Goal: Task Accomplishment & Management: Manage account settings

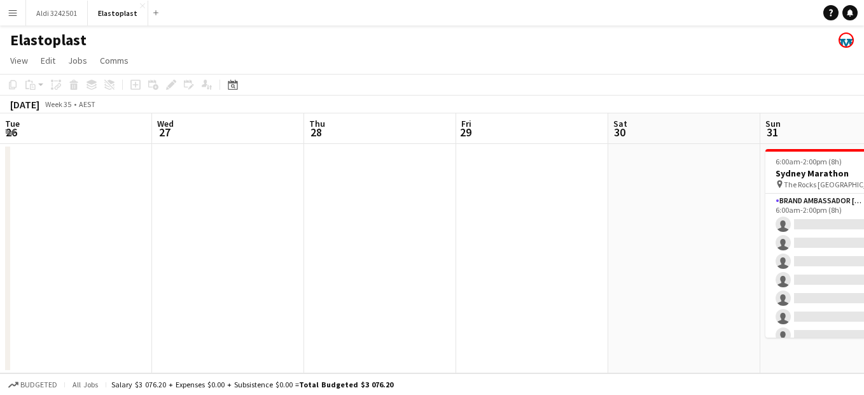
click at [11, 13] on app-icon "Menu" at bounding box center [13, 13] width 10 height 10
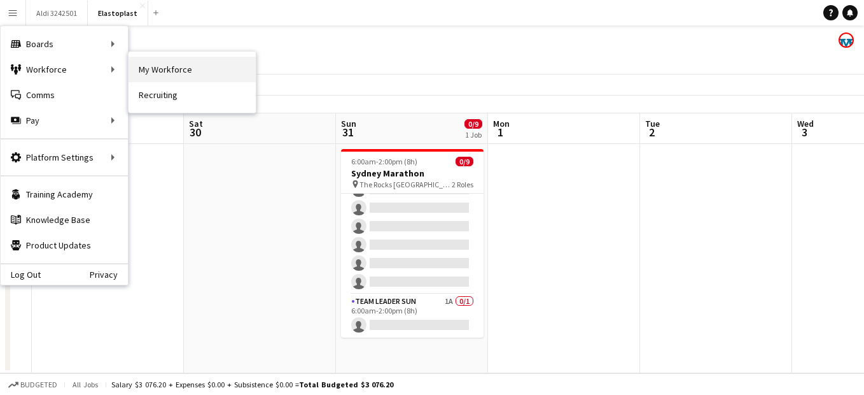
click at [209, 72] on link "My Workforce" at bounding box center [192, 69] width 127 height 25
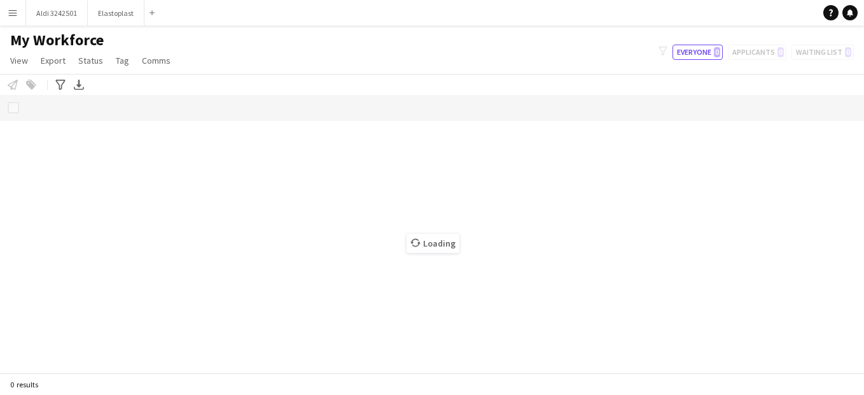
click at [15, 10] on app-icon "Menu" at bounding box center [13, 13] width 10 height 10
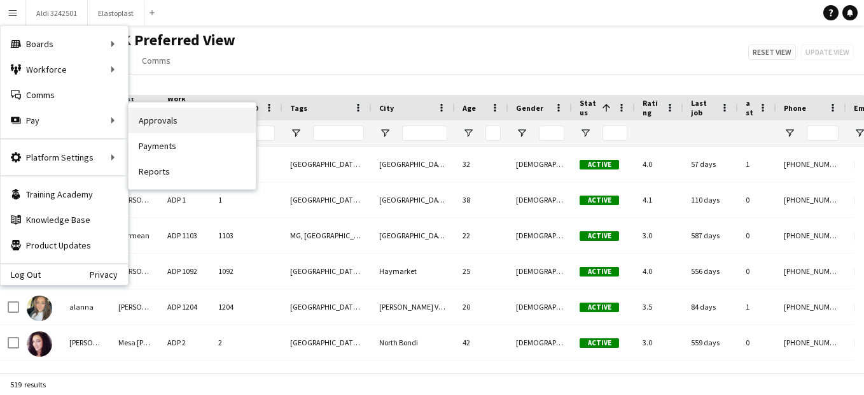
click at [206, 126] on link "Approvals" at bounding box center [192, 120] width 127 height 25
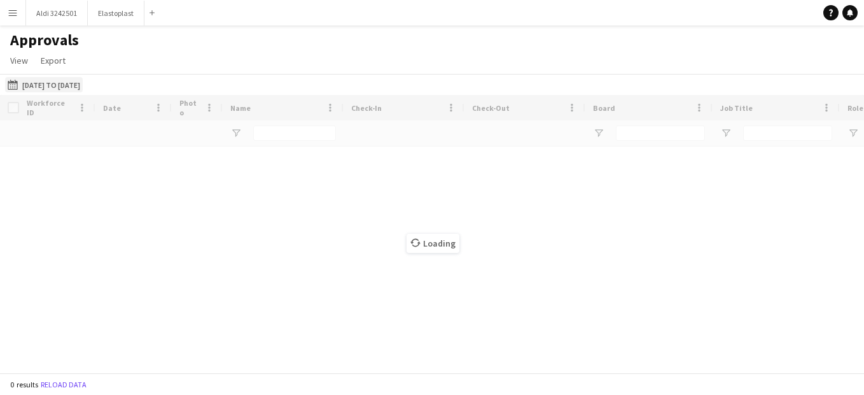
click at [70, 85] on button "[DATE] to [DATE] [DATE] to [DATE]" at bounding box center [44, 84] width 78 height 15
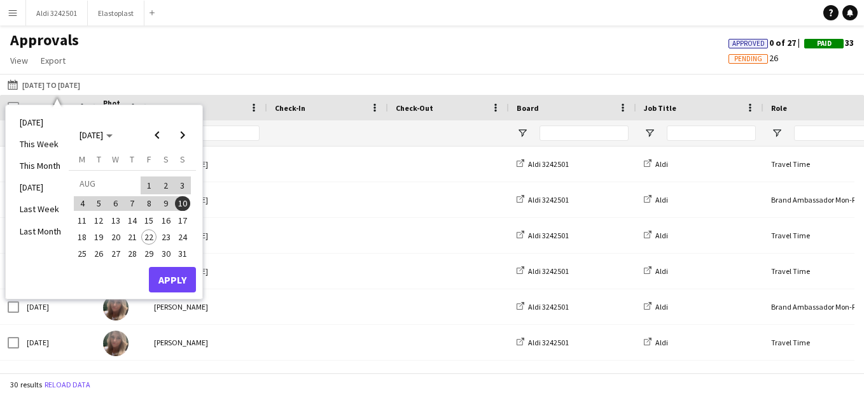
click at [83, 220] on span "11" at bounding box center [81, 220] width 15 height 15
click at [188, 236] on span "24" at bounding box center [182, 236] width 15 height 15
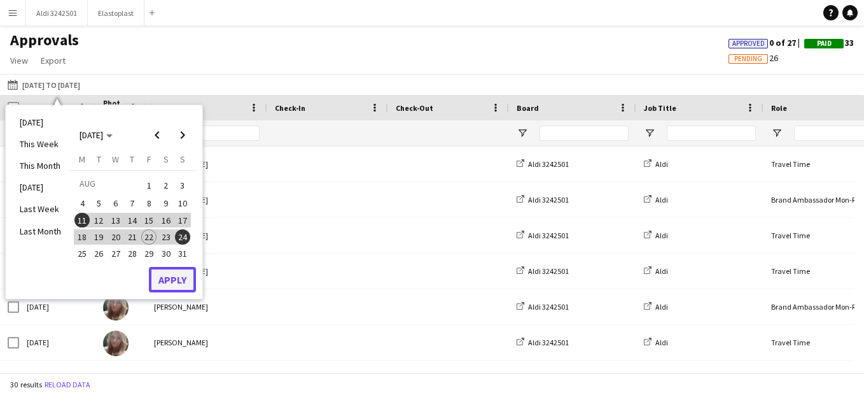
click at [185, 282] on button "Apply" at bounding box center [172, 279] width 47 height 25
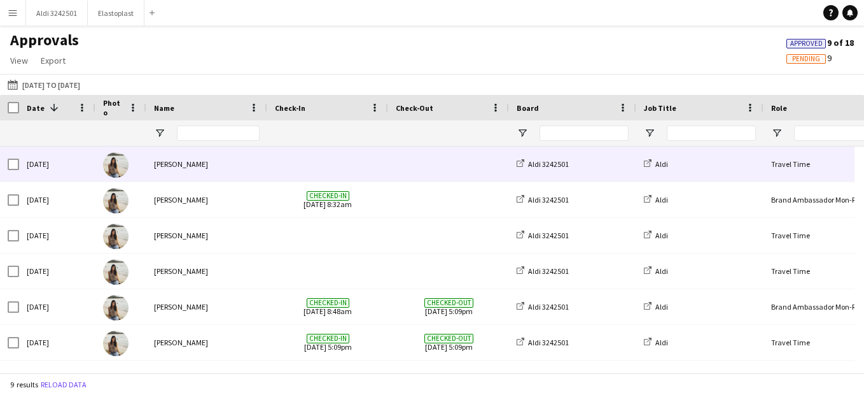
click at [112, 167] on img at bounding box center [115, 164] width 25 height 25
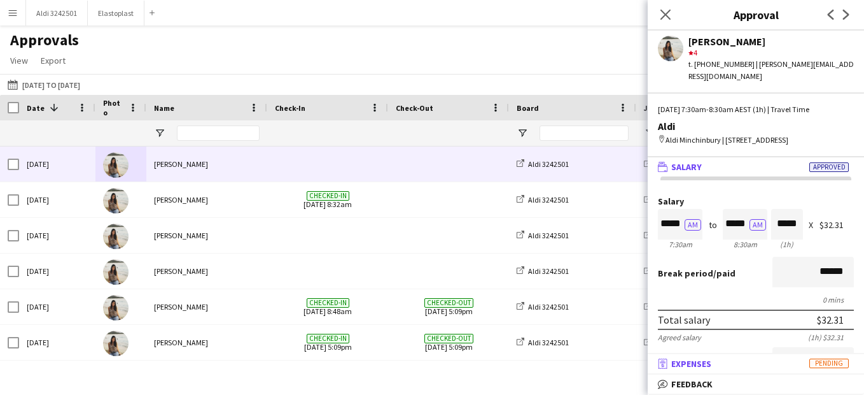
click at [826, 367] on span "Pending" at bounding box center [829, 363] width 39 height 10
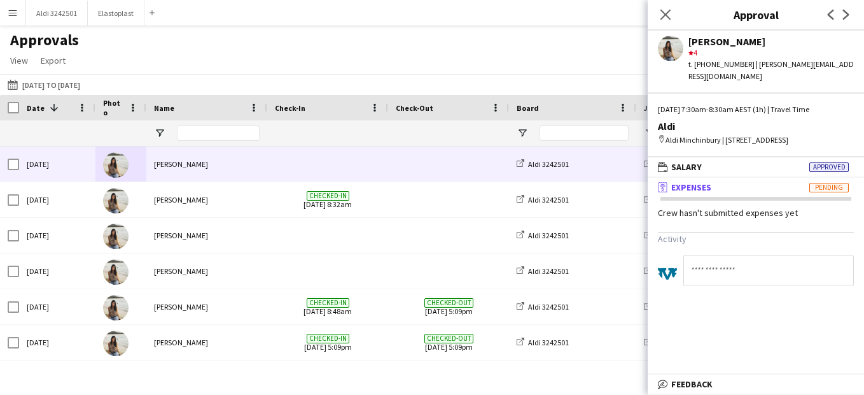
click at [703, 195] on mat-expansion-panel-header "receipt Expenses Pending" at bounding box center [756, 187] width 216 height 19
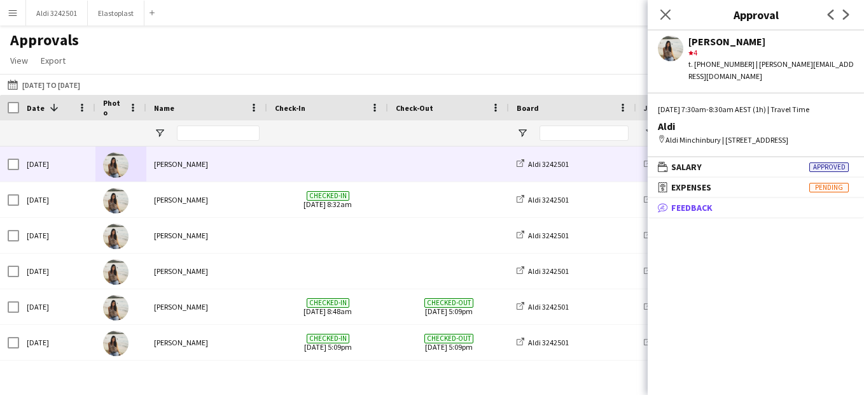
click at [701, 208] on span "Feedback" at bounding box center [691, 207] width 41 height 11
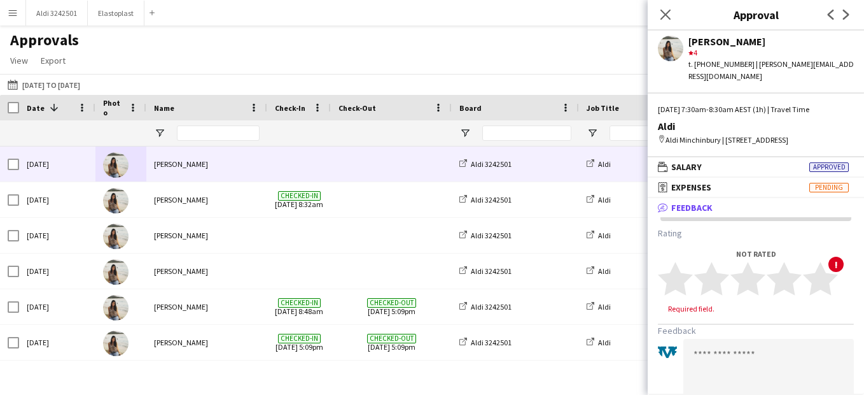
drag, startPoint x: 387, startPoint y: 109, endPoint x: 330, endPoint y: 116, distance: 57.7
click at [330, 116] on div at bounding box center [330, 107] width 5 height 25
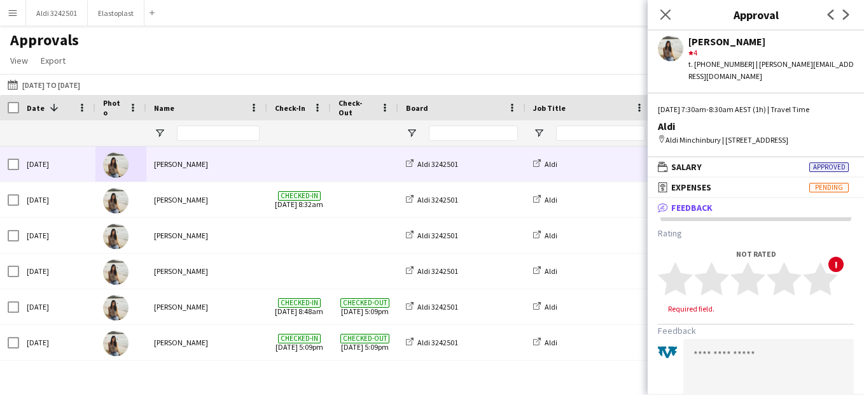
drag, startPoint x: 450, startPoint y: 107, endPoint x: 398, endPoint y: 110, distance: 51.7
click at [398, 110] on div at bounding box center [397, 107] width 5 height 25
click at [653, 17] on div "Close pop-in" at bounding box center [666, 14] width 36 height 29
click at [667, 16] on icon at bounding box center [665, 14] width 12 height 12
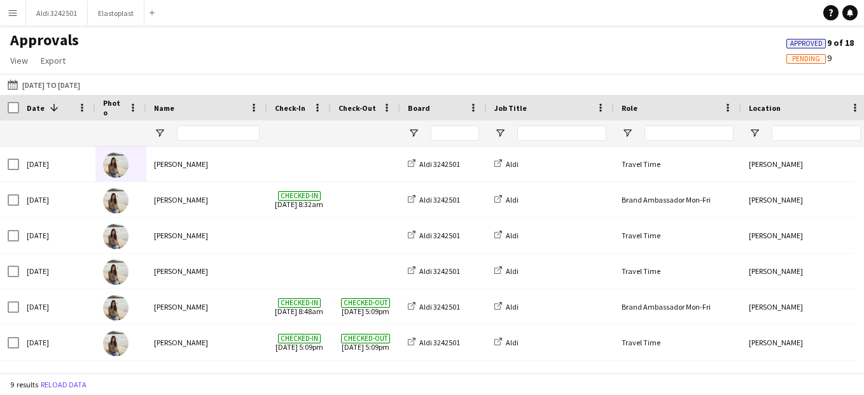
drag, startPoint x: 525, startPoint y: 106, endPoint x: 484, endPoint y: 111, distance: 41.1
click at [484, 111] on div at bounding box center [486, 107] width 5 height 25
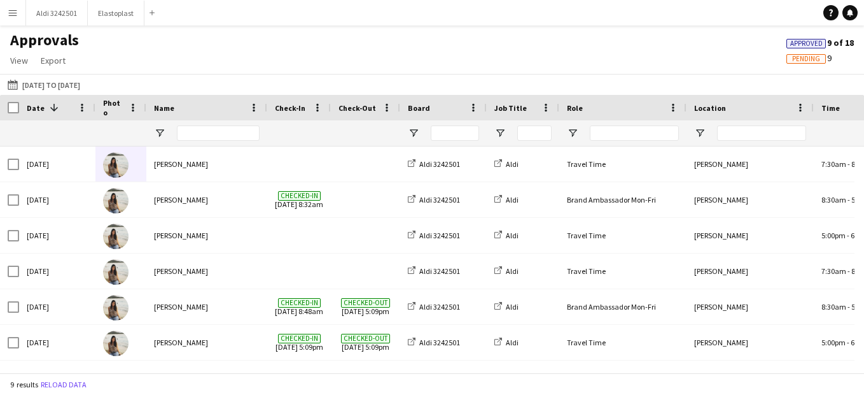
drag, startPoint x: 612, startPoint y: 106, endPoint x: 557, endPoint y: 111, distance: 55.0
click at [557, 111] on div at bounding box center [558, 107] width 5 height 25
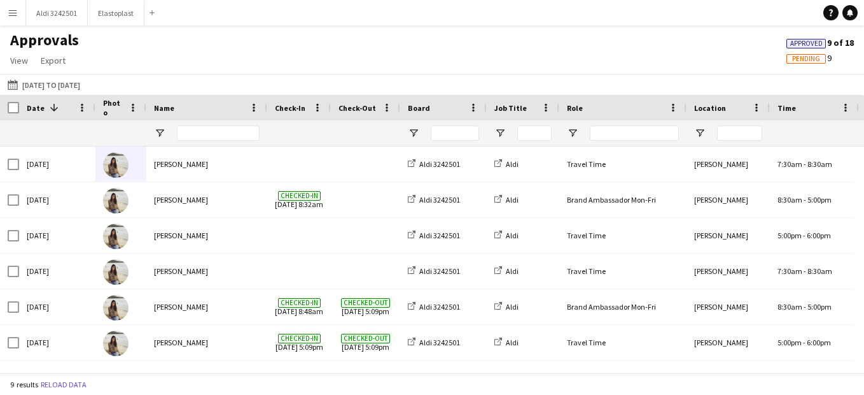
drag, startPoint x: 812, startPoint y: 108, endPoint x: 768, endPoint y: 115, distance: 44.4
click at [768, 115] on div at bounding box center [769, 107] width 5 height 25
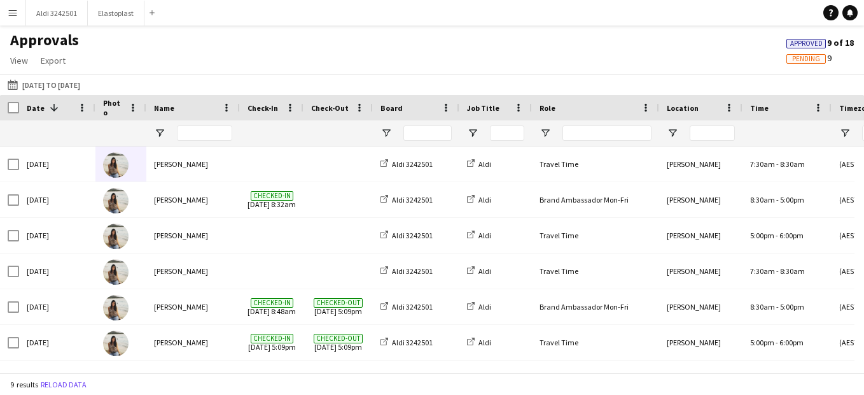
drag, startPoint x: 265, startPoint y: 105, endPoint x: 238, endPoint y: 106, distance: 27.4
click at [238, 106] on div at bounding box center [239, 107] width 5 height 25
